Goal: Task Accomplishment & Management: Manage account settings

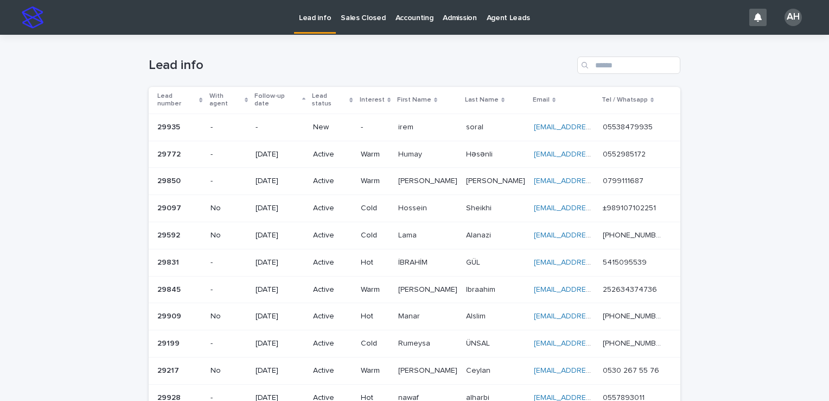
click at [625, 121] on p "05538479935" at bounding box center [629, 126] width 52 height 11
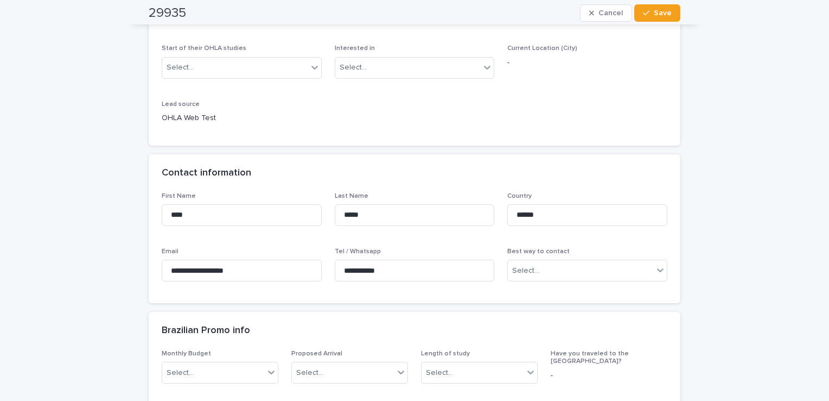
scroll to position [54, 0]
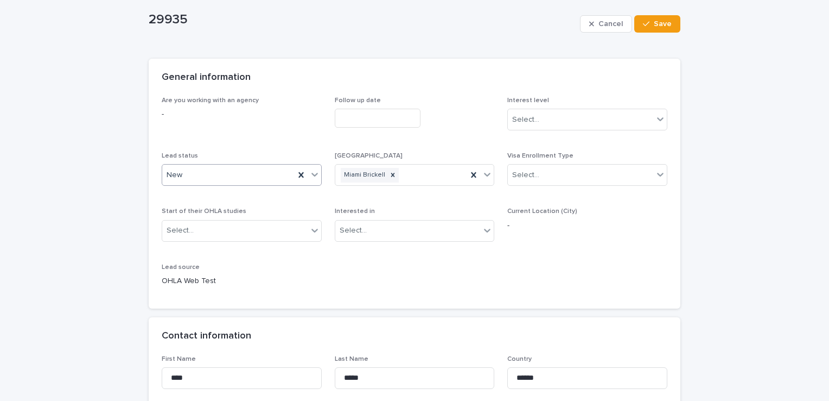
click at [204, 171] on div "New" at bounding box center [228, 175] width 132 height 18
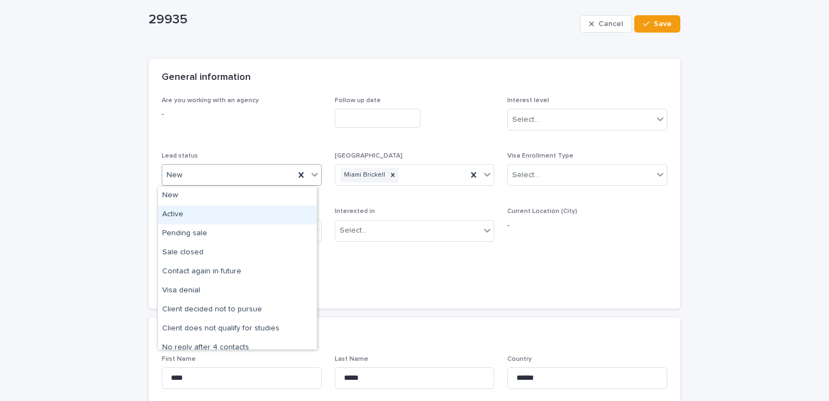
click at [189, 211] on div "Active" at bounding box center [237, 214] width 159 height 19
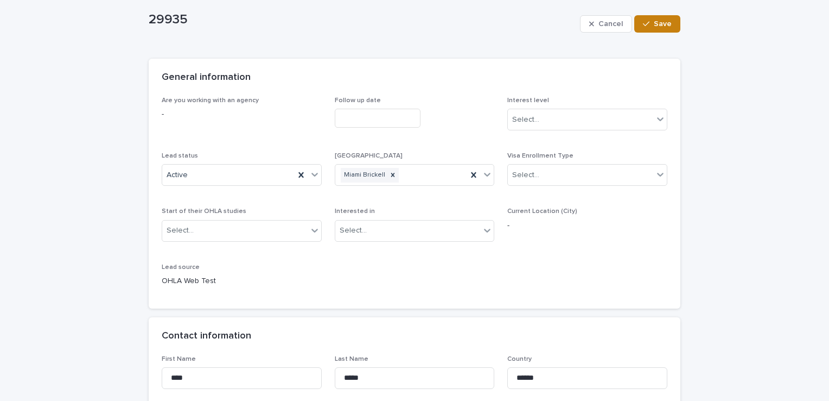
click at [648, 25] on div "button" at bounding box center [648, 24] width 11 height 8
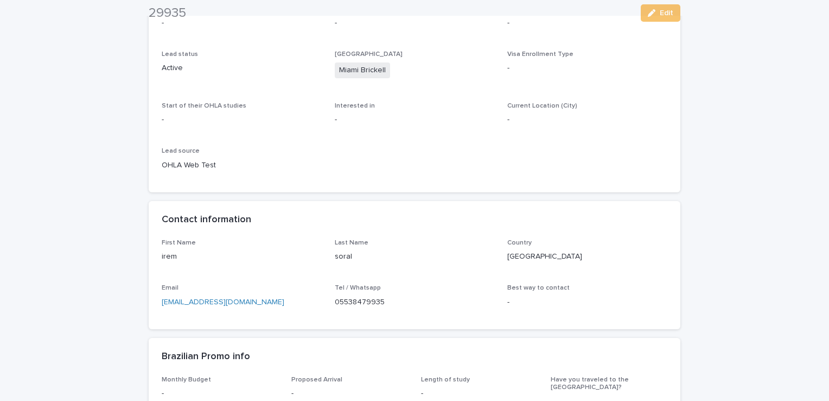
scroll to position [163, 0]
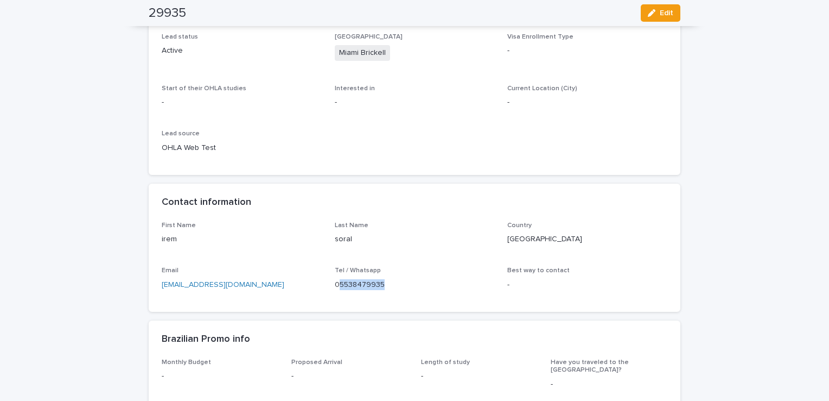
drag, startPoint x: 384, startPoint y: 281, endPoint x: 335, endPoint y: 283, distance: 49.4
click at [335, 283] on p "05538479935" at bounding box center [415, 284] width 160 height 11
copy p "5538479935"
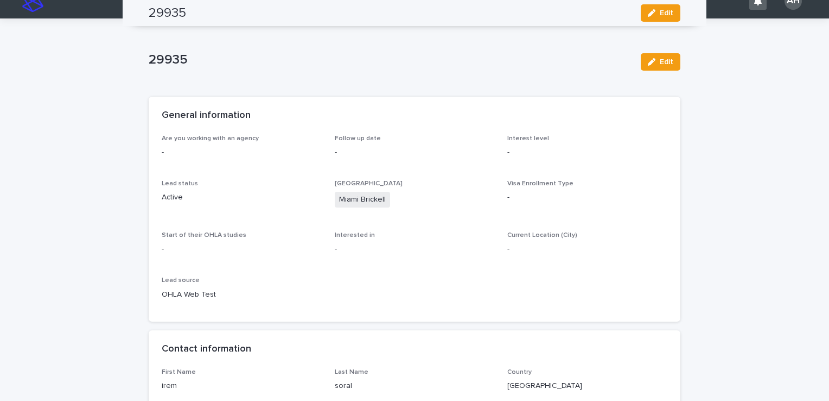
scroll to position [0, 0]
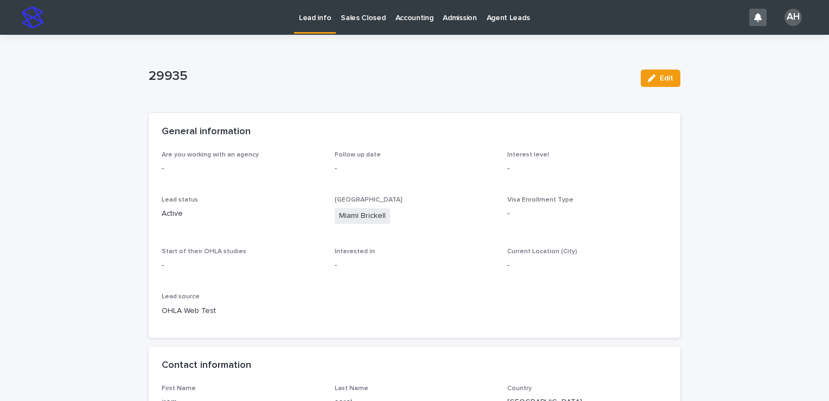
click at [320, 20] on p "Lead info" at bounding box center [315, 11] width 32 height 23
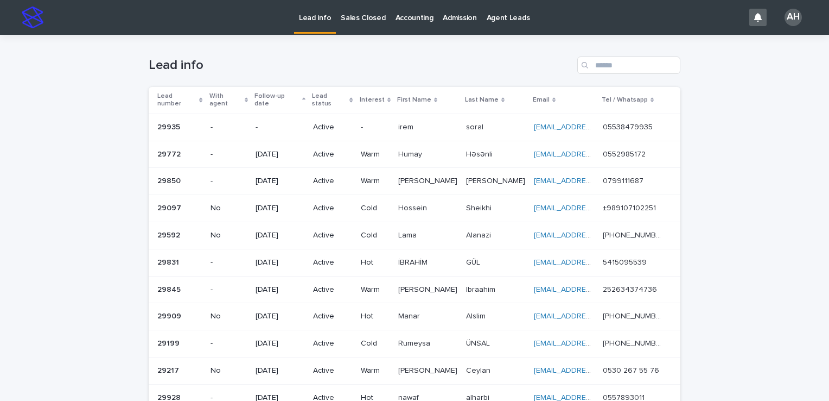
click at [627, 122] on p "05538479935" at bounding box center [629, 126] width 52 height 11
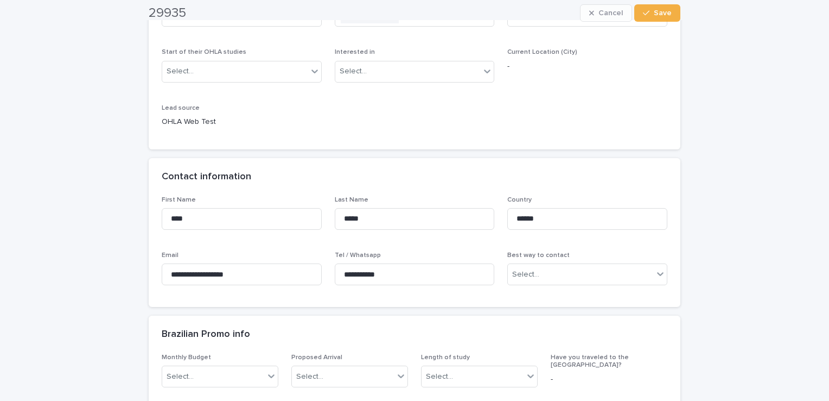
scroll to position [217, 0]
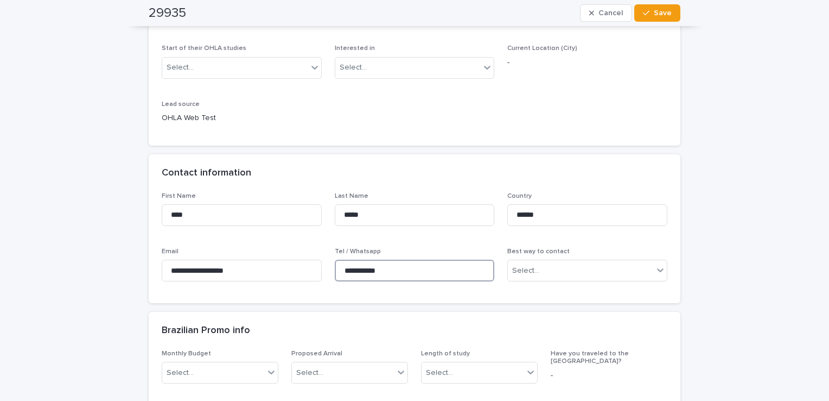
click at [327, 262] on div "**********" at bounding box center [415, 241] width 506 height 98
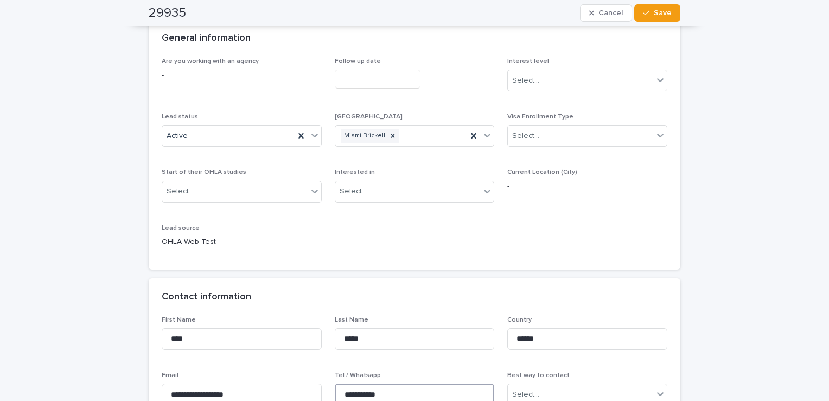
scroll to position [0, 0]
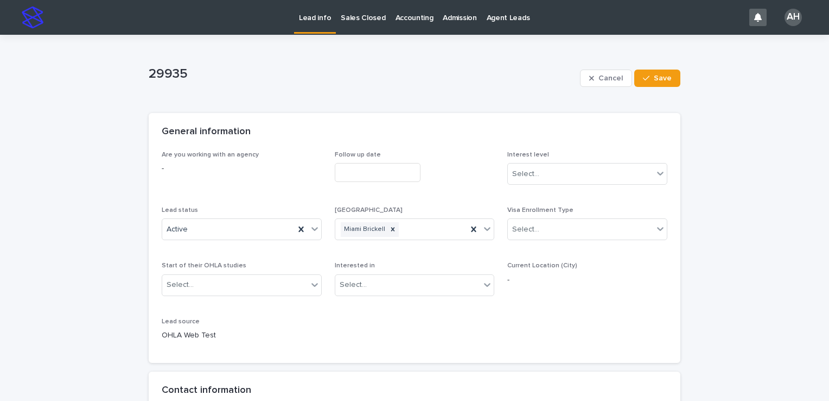
click at [362, 173] on input "text" at bounding box center [378, 172] width 86 height 19
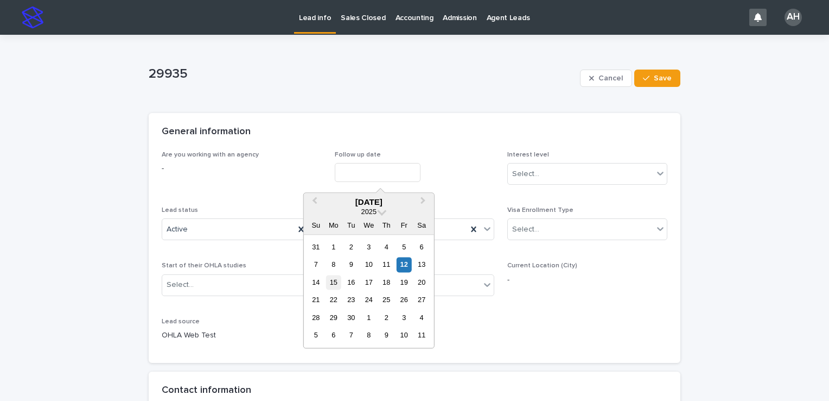
click at [331, 281] on div "15" at bounding box center [333, 282] width 15 height 15
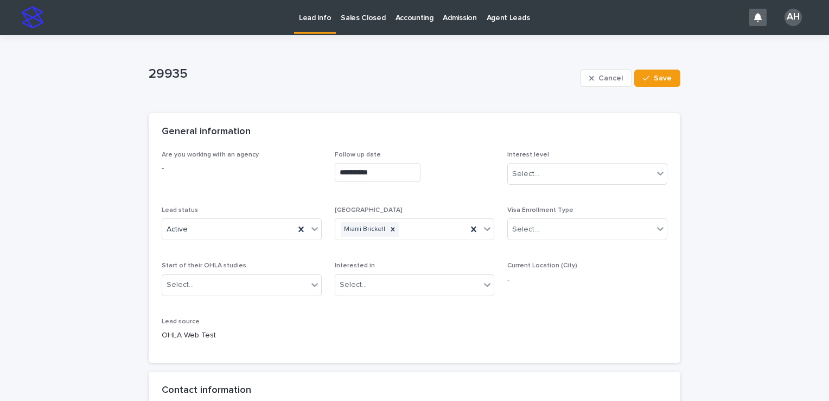
type input "**********"
click at [593, 174] on div "Select..." at bounding box center [580, 174] width 145 height 18
click at [558, 194] on div "Hot" at bounding box center [583, 194] width 159 height 19
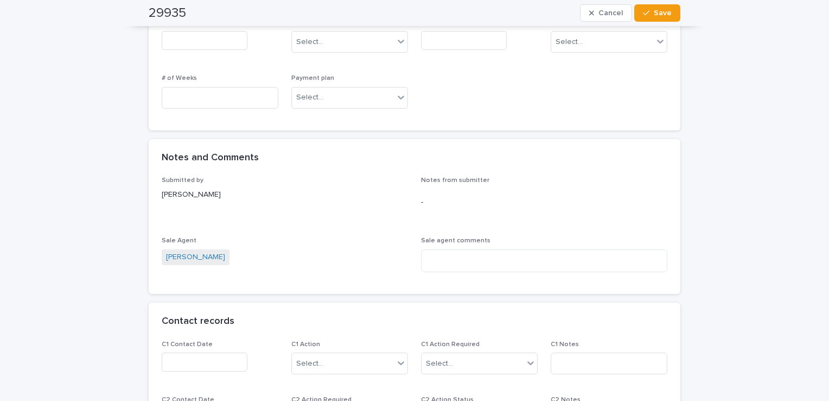
scroll to position [814, 0]
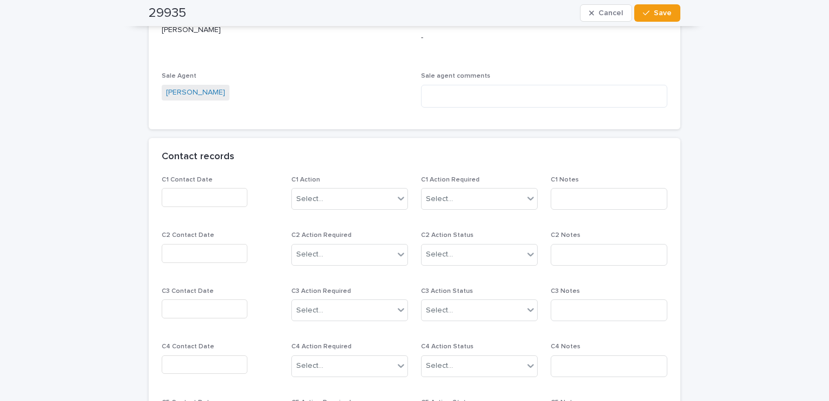
click at [220, 198] on input "text" at bounding box center [205, 197] width 86 height 19
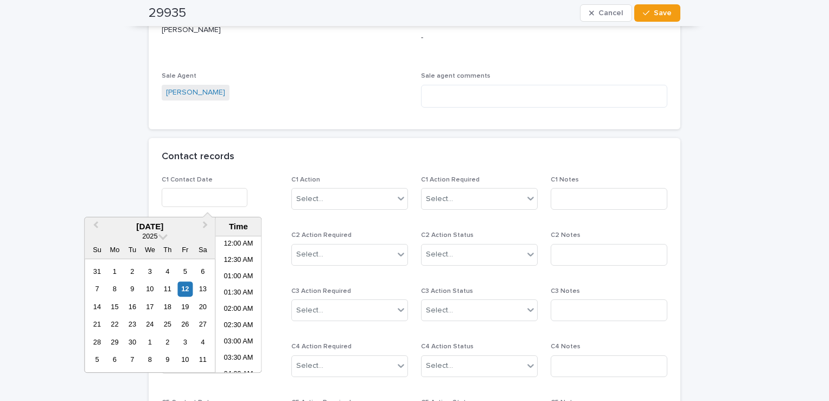
scroll to position [250, 0]
click at [185, 288] on div "12" at bounding box center [185, 289] width 15 height 15
type input "**********"
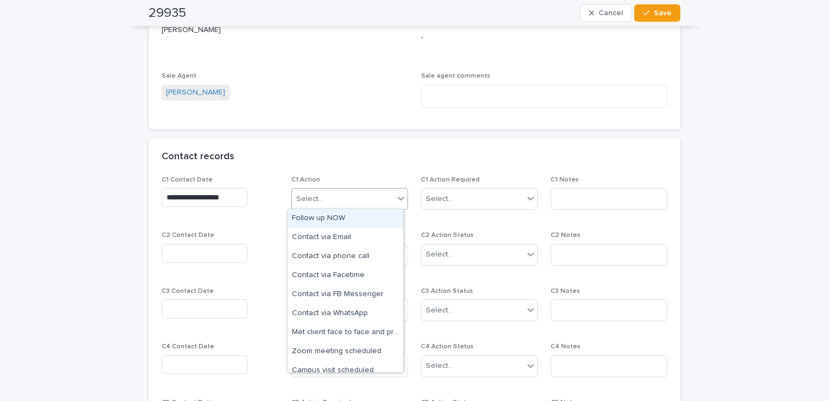
click at [333, 193] on div "Select..." at bounding box center [343, 199] width 102 height 18
drag, startPoint x: 372, startPoint y: 317, endPoint x: 391, endPoint y: 276, distance: 45.2
click at [375, 314] on div "Contact via WhatsApp" at bounding box center [346, 313] width 116 height 19
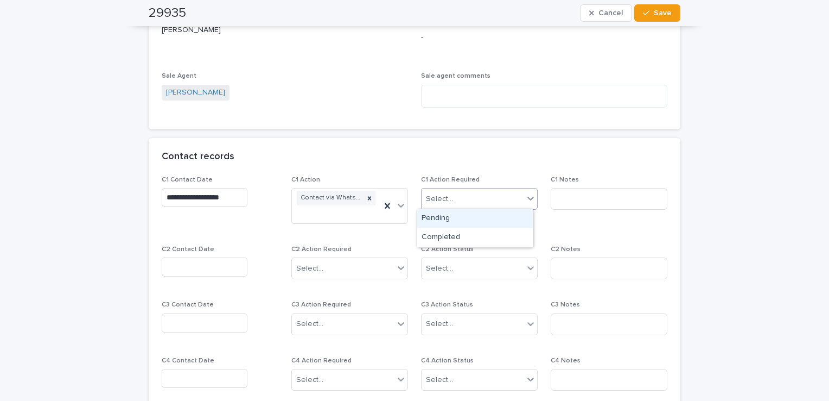
click at [441, 202] on div "Select..." at bounding box center [439, 198] width 27 height 11
click at [657, 10] on span "Save" at bounding box center [663, 13] width 18 height 8
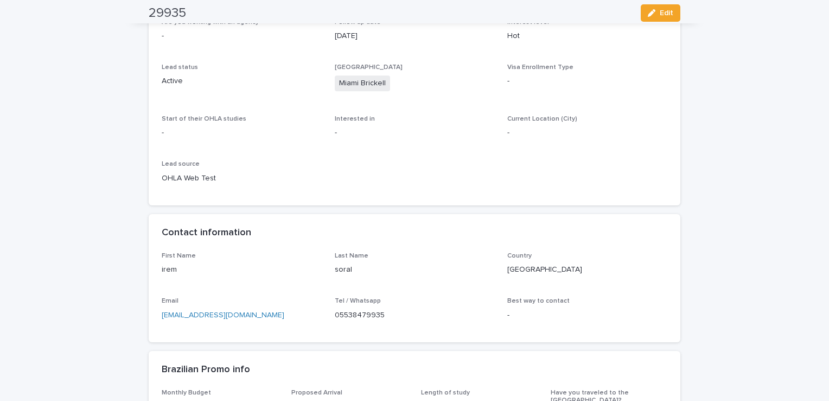
scroll to position [0, 0]
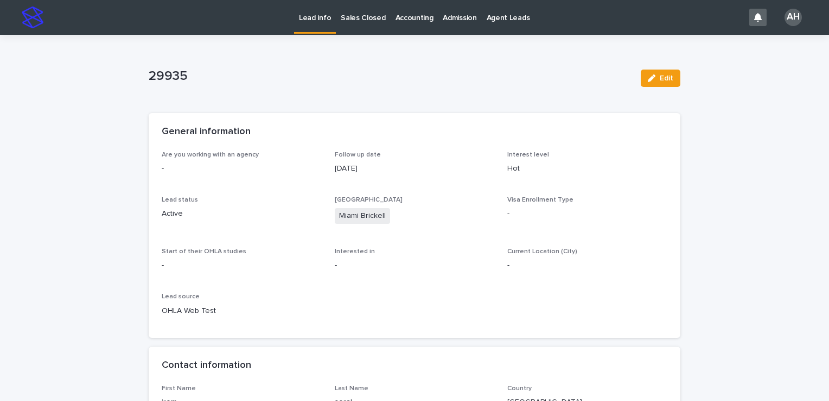
click at [320, 22] on p "Lead info" at bounding box center [315, 11] width 32 height 23
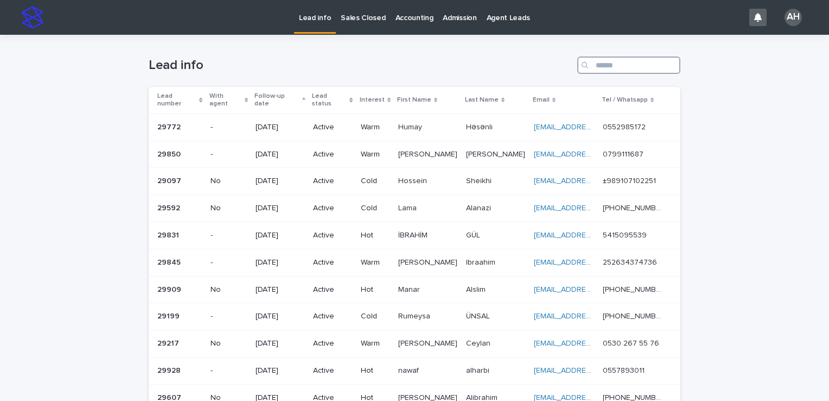
click at [644, 68] on input "Search" at bounding box center [629, 64] width 103 height 17
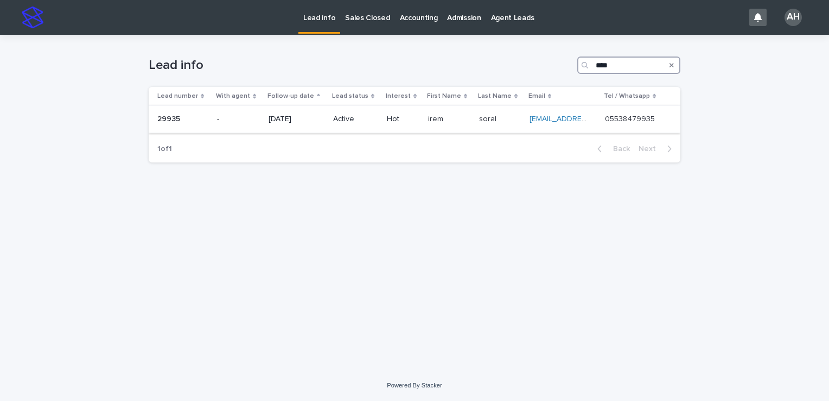
type input "****"
click at [638, 121] on p "05538479935" at bounding box center [631, 117] width 52 height 11
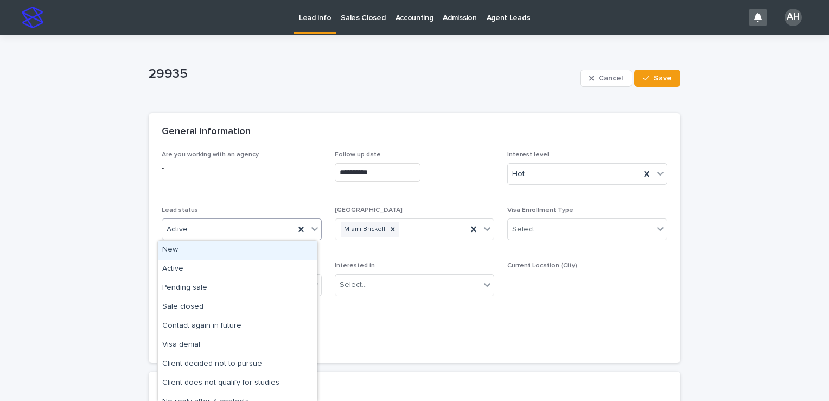
click at [230, 229] on div "Active" at bounding box center [228, 229] width 132 height 18
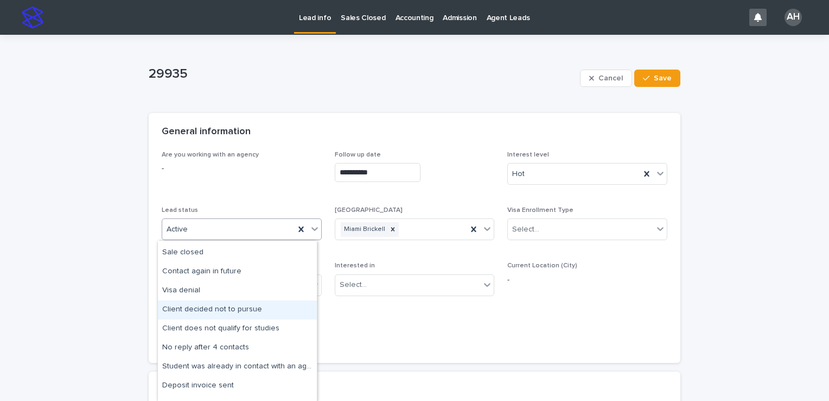
scroll to position [86, 0]
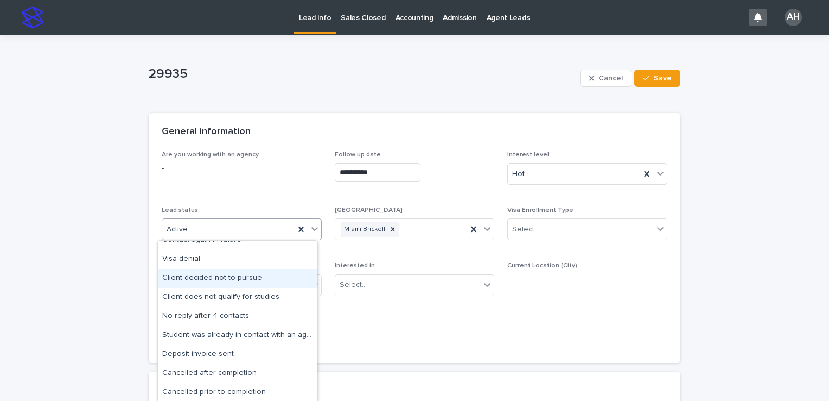
click at [232, 278] on div "Client decided not to pursue" at bounding box center [237, 278] width 159 height 19
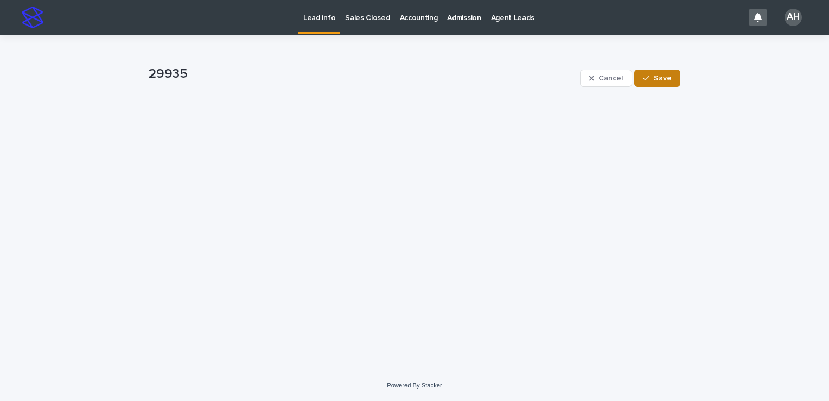
click at [674, 79] on button "Save" at bounding box center [658, 77] width 46 height 17
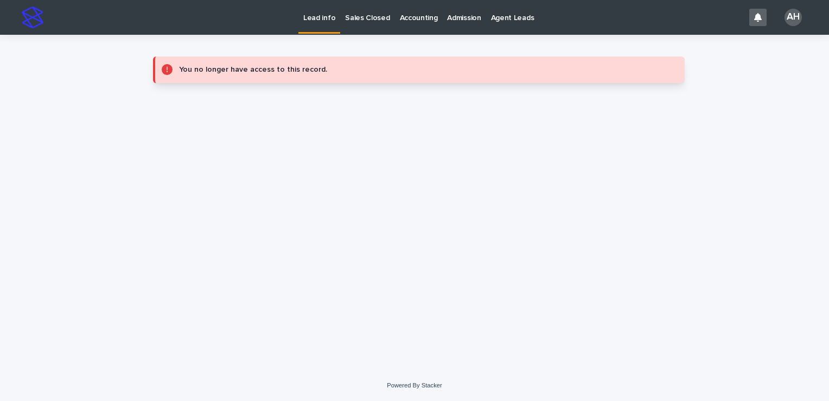
click at [319, 18] on p "Lead info" at bounding box center [319, 11] width 32 height 23
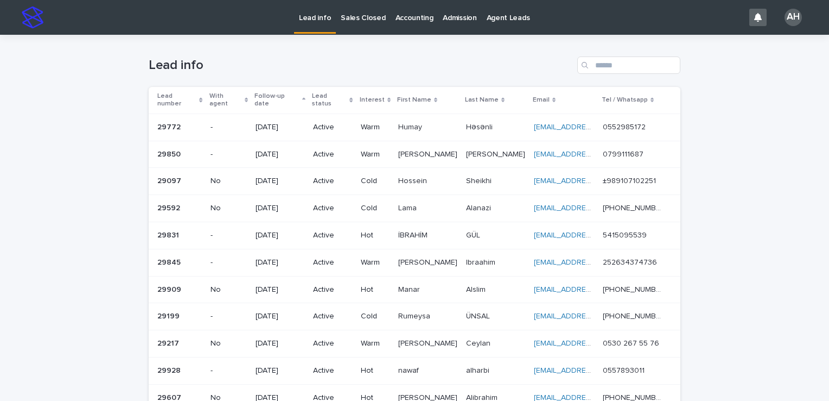
click at [628, 121] on p "0552985172" at bounding box center [625, 126] width 45 height 11
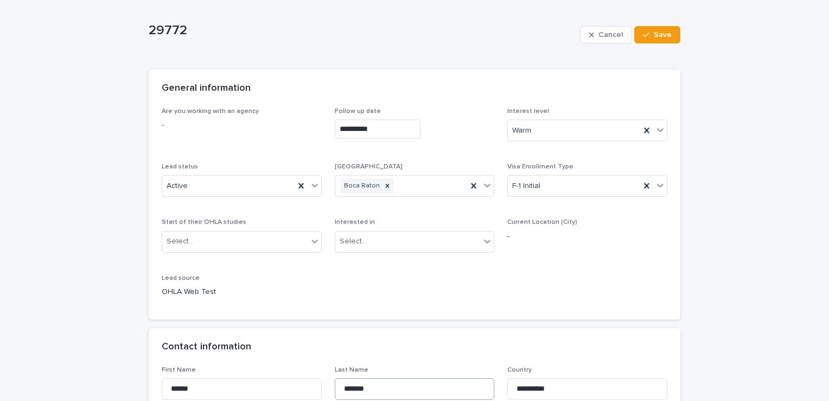
scroll to position [163, 0]
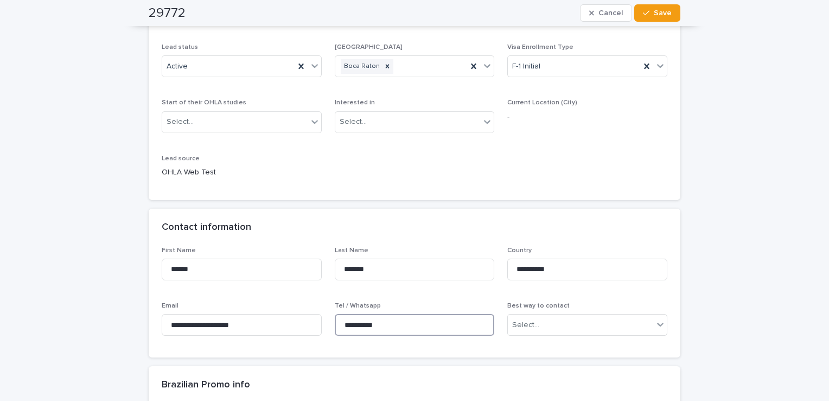
drag, startPoint x: 389, startPoint y: 328, endPoint x: 344, endPoint y: 320, distance: 46.4
click at [344, 320] on input "**********" at bounding box center [415, 325] width 160 height 22
click at [195, 324] on input "**********" at bounding box center [242, 325] width 160 height 22
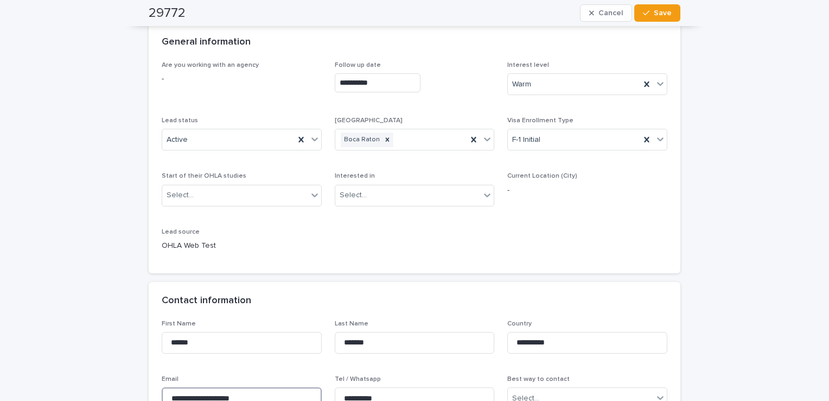
scroll to position [0, 0]
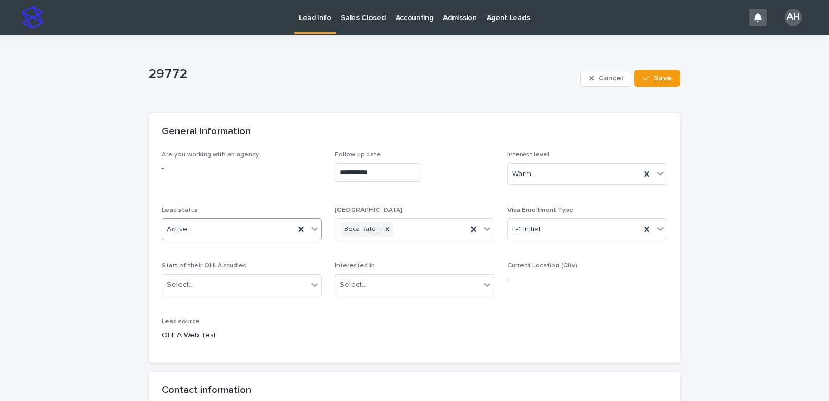
click at [206, 226] on div "Active" at bounding box center [228, 229] width 132 height 18
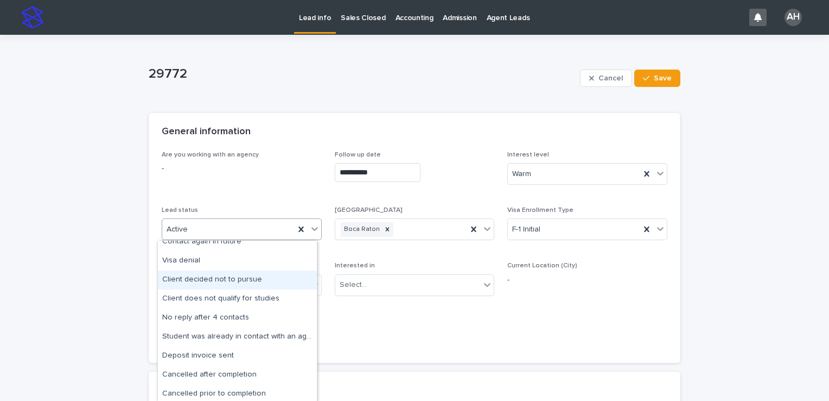
scroll to position [86, 0]
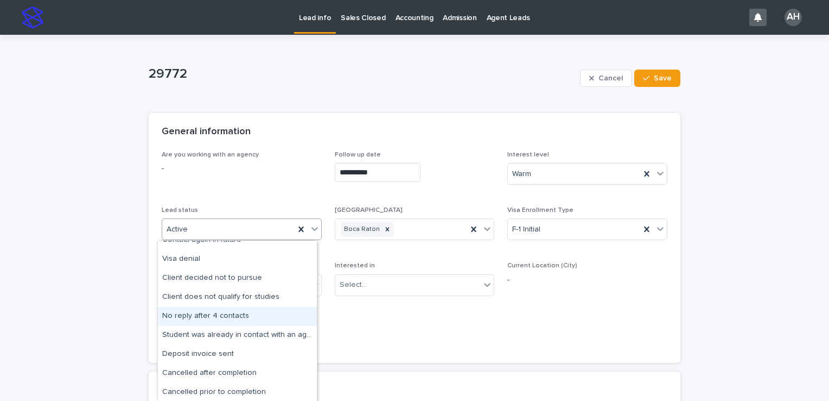
click at [229, 313] on div "No reply after 4 contacts" at bounding box center [237, 316] width 159 height 19
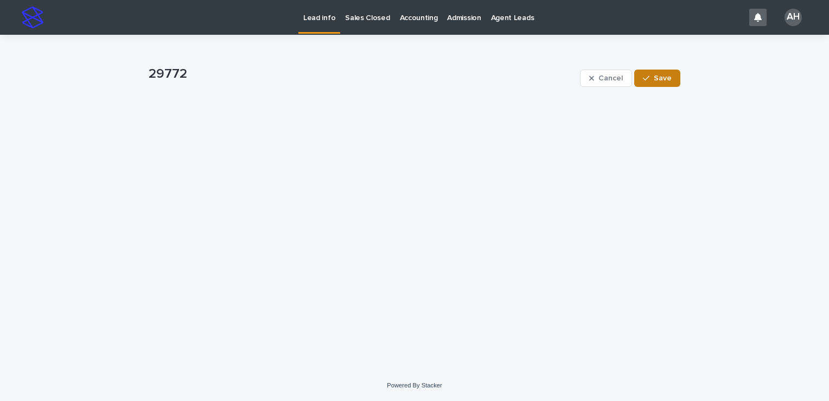
click at [649, 81] on button "Save" at bounding box center [658, 77] width 46 height 17
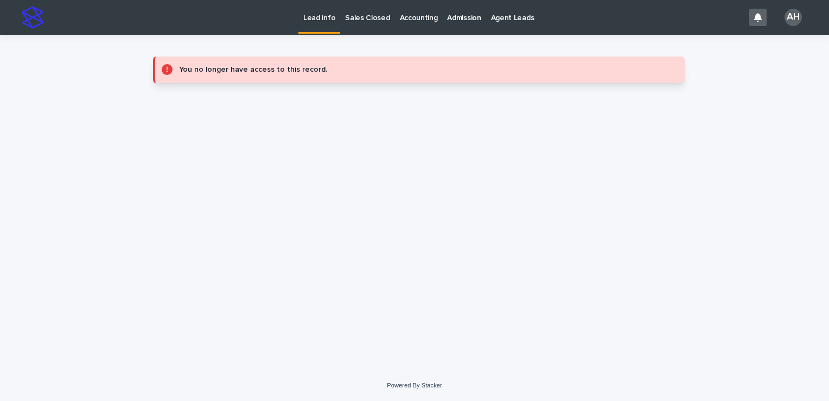
click at [320, 20] on p "Lead info" at bounding box center [319, 11] width 32 height 23
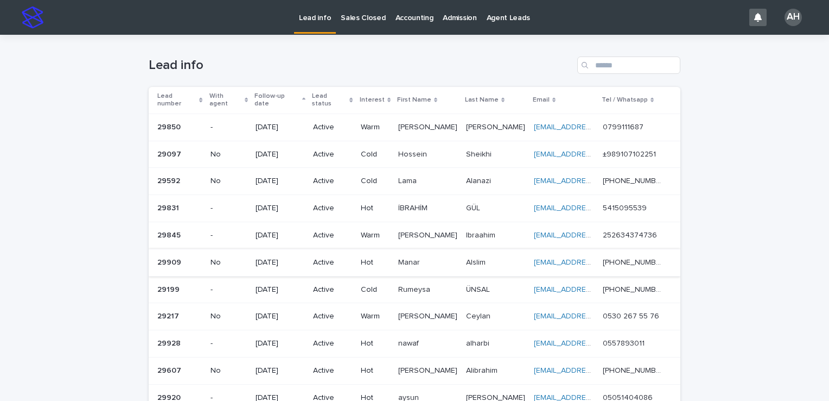
click at [605, 121] on p "0799111687" at bounding box center [624, 126] width 43 height 11
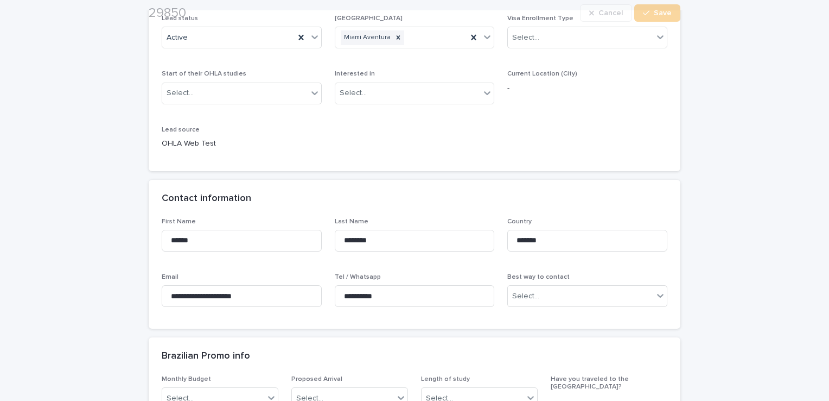
scroll to position [217, 0]
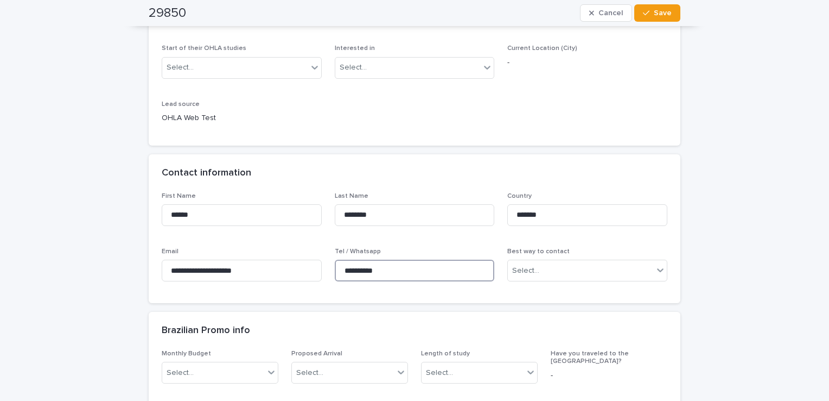
drag, startPoint x: 389, startPoint y: 271, endPoint x: 346, endPoint y: 266, distance: 43.2
click at [346, 266] on input "**********" at bounding box center [415, 270] width 160 height 22
click at [200, 265] on input "**********" at bounding box center [242, 270] width 160 height 22
click at [200, 264] on input "**********" at bounding box center [242, 270] width 160 height 22
